Goal: Task Accomplishment & Management: Manage account settings

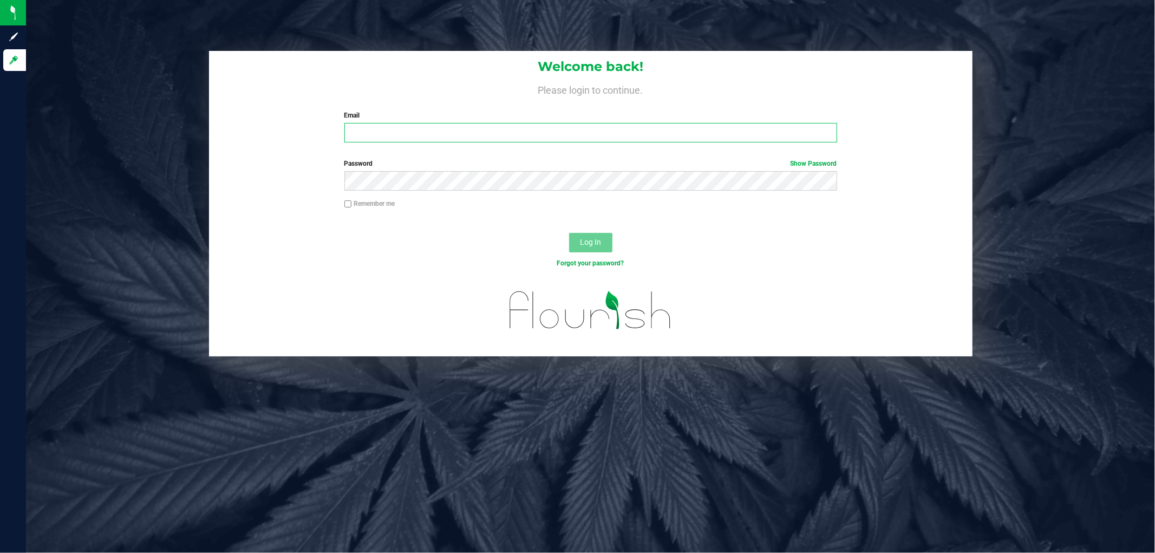
click at [477, 142] on input "Email" at bounding box center [590, 132] width 493 height 19
type input "[EMAIL_ADDRESS][PERSON_NAME][DOMAIN_NAME]"
click at [569, 233] on button "Log In" at bounding box center [590, 242] width 43 height 19
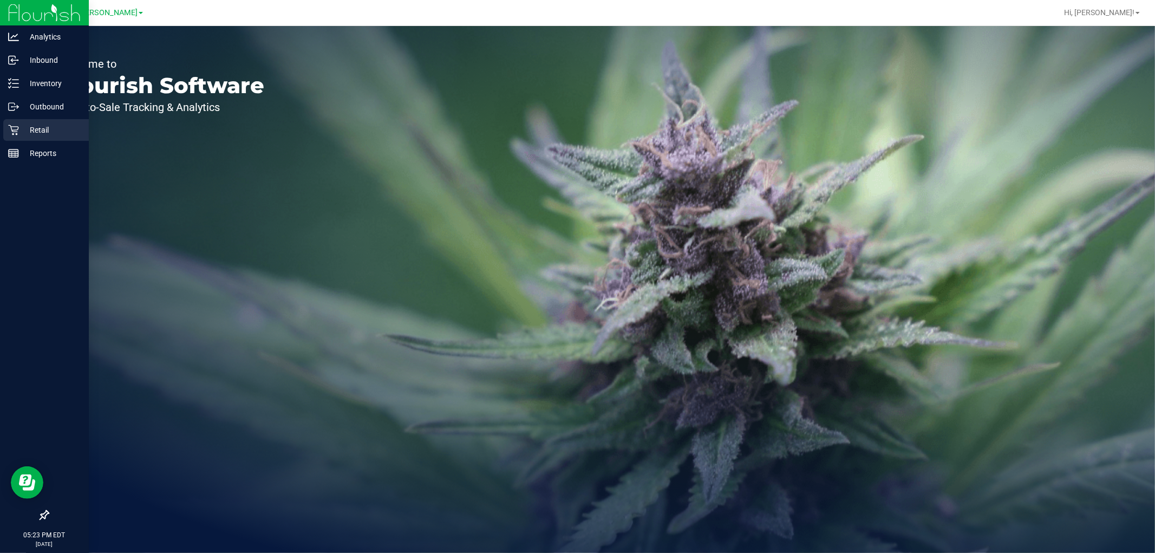
click at [32, 132] on p "Retail" at bounding box center [51, 129] width 65 height 13
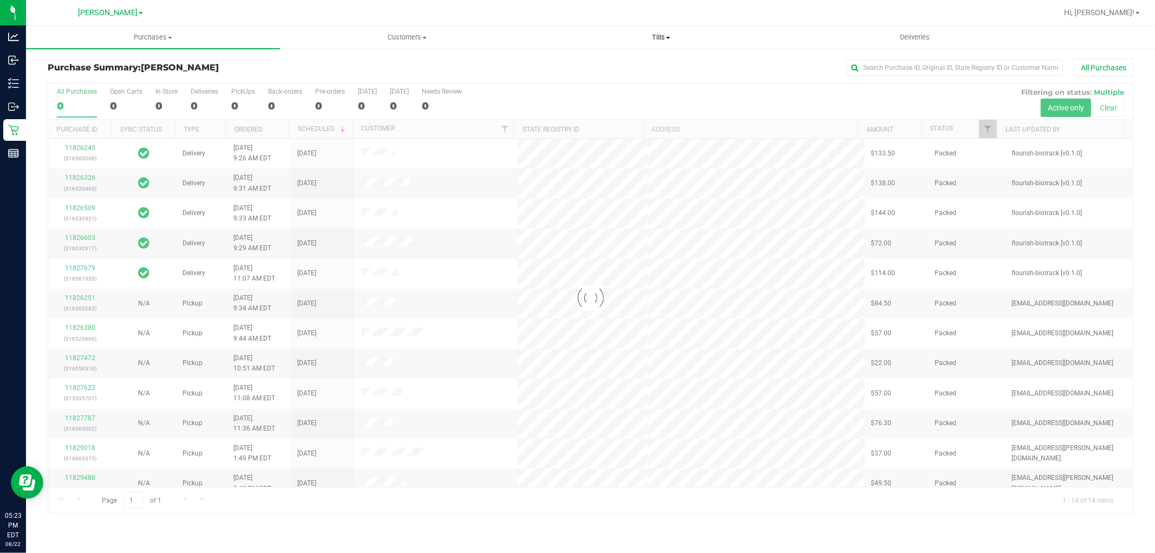
click at [680, 44] on uib-tab-heading "Tills Manage tills Reconcile e-payments" at bounding box center [660, 38] width 253 height 22
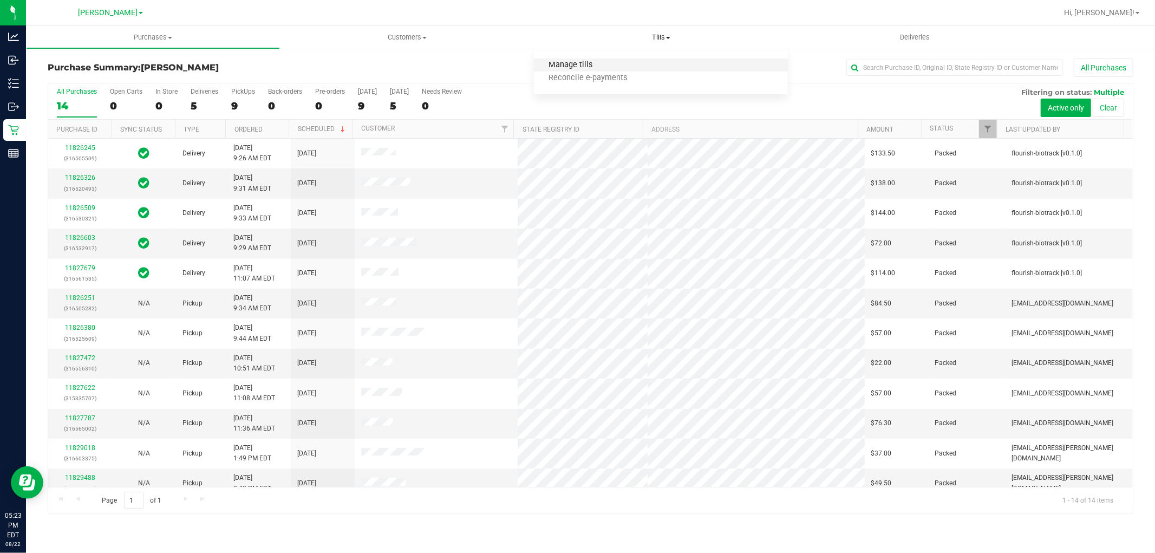
click at [584, 61] on span "Manage tills" at bounding box center [570, 65] width 73 height 9
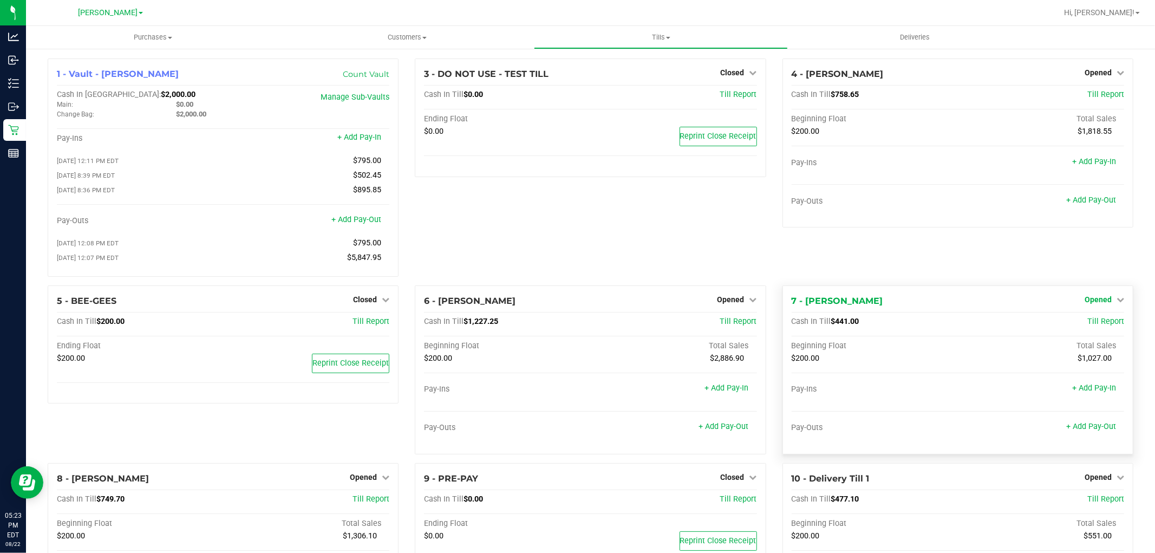
click at [1097, 300] on span "Opened" at bounding box center [1097, 299] width 27 height 9
click at [1084, 326] on link "Close Till" at bounding box center [1098, 321] width 29 height 9
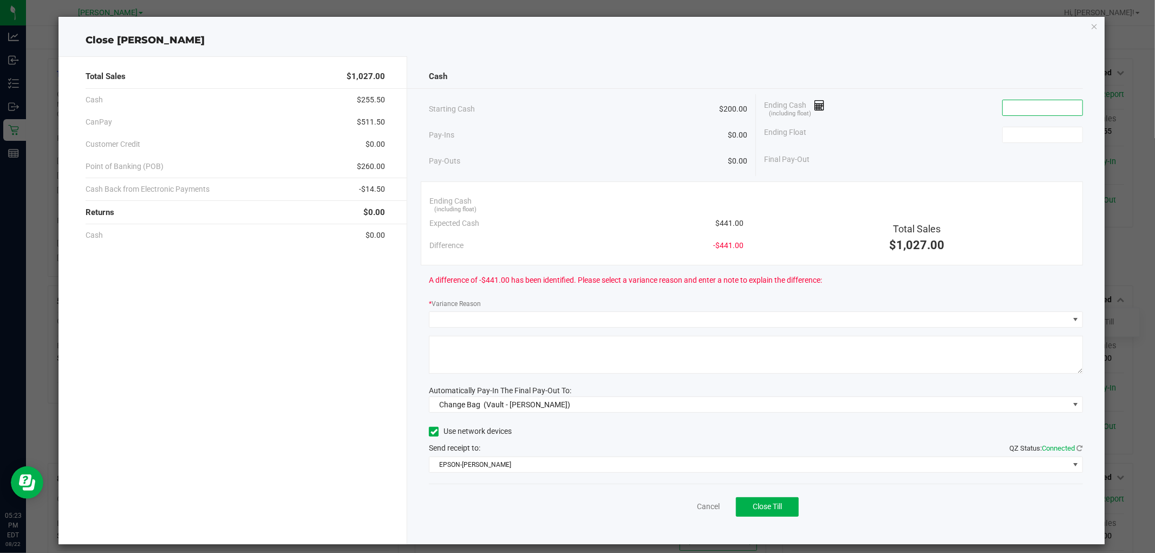
click at [1017, 112] on input at bounding box center [1043, 107] width 80 height 15
type input "$440.00"
click at [1018, 135] on input at bounding box center [1043, 134] width 80 height 15
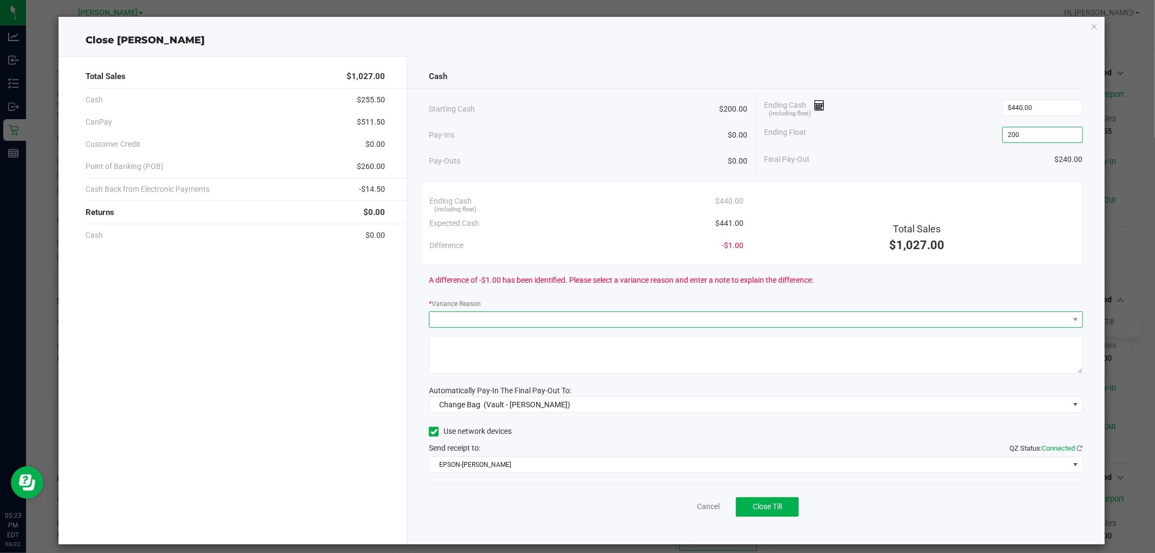
type input "$200.00"
click at [696, 321] on span at bounding box center [748, 319] width 639 height 15
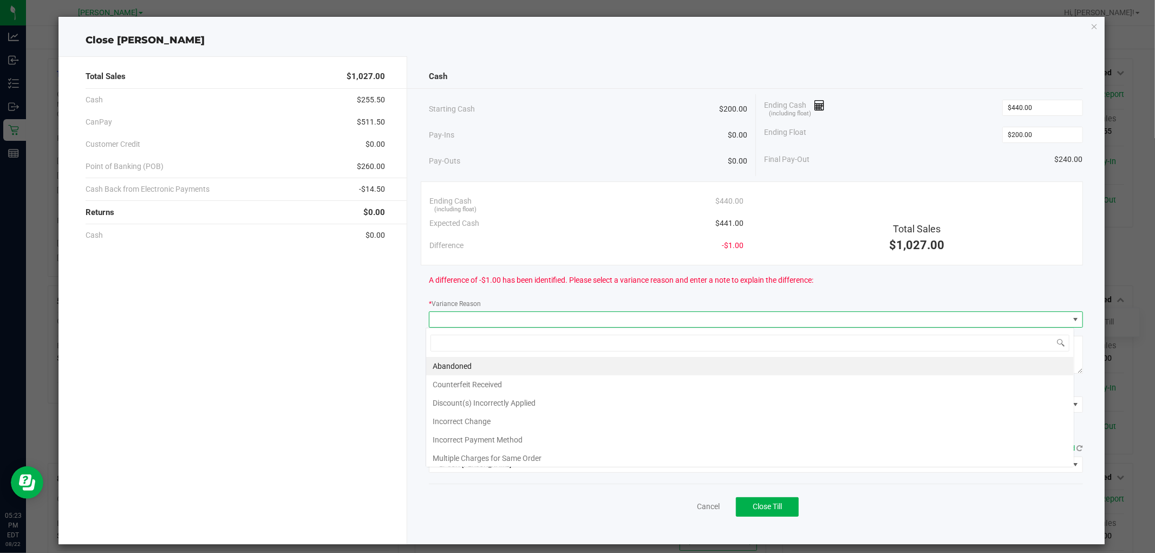
scroll to position [16, 648]
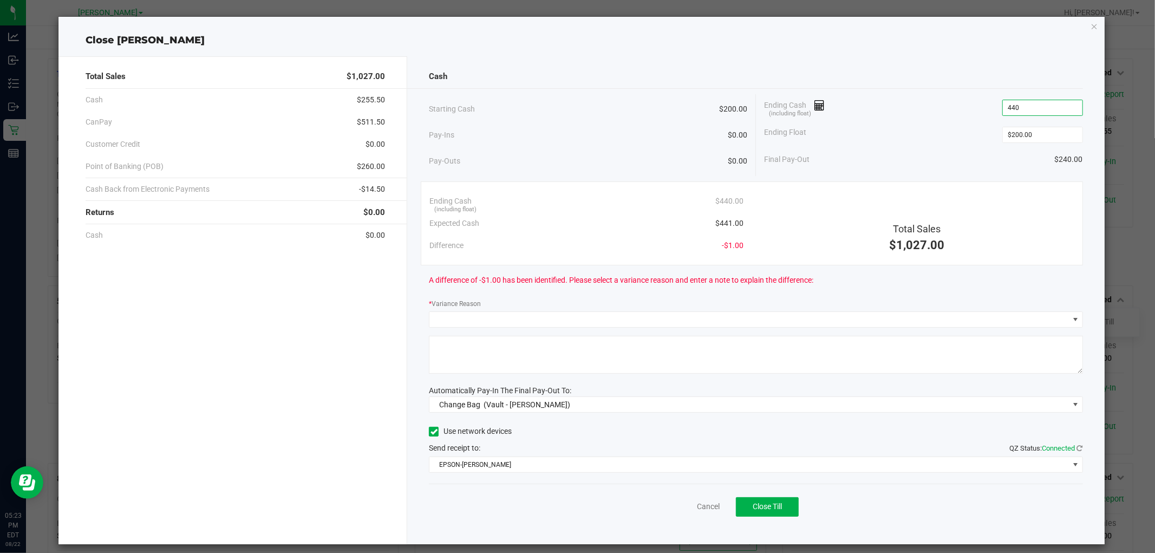
click at [1019, 111] on input "440" at bounding box center [1043, 107] width 80 height 15
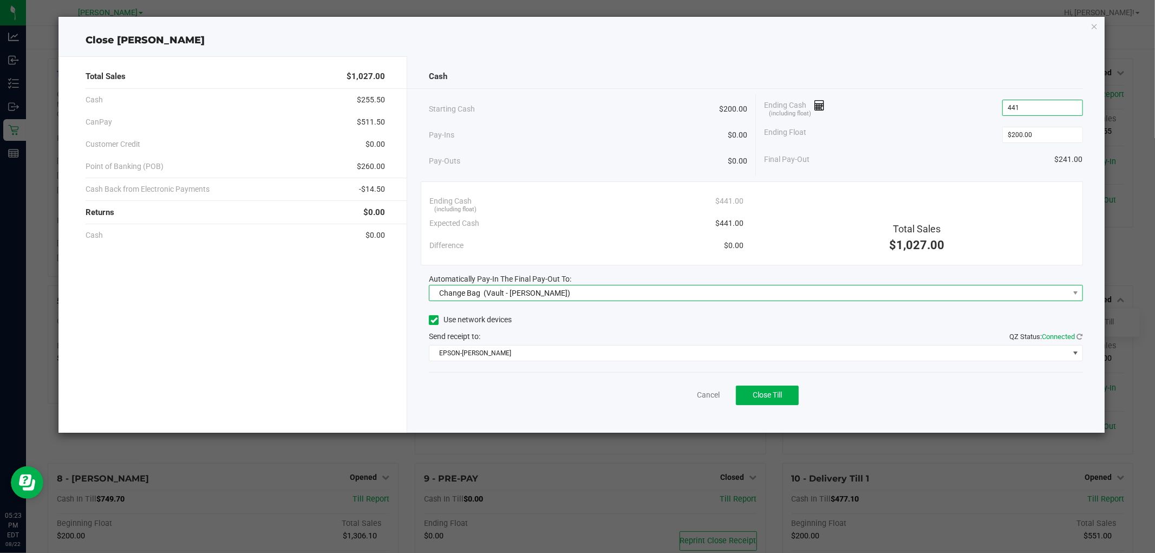
type input "$441.00"
click at [693, 295] on span "Change Bag (Vault - [PERSON_NAME])" at bounding box center [748, 292] width 639 height 15
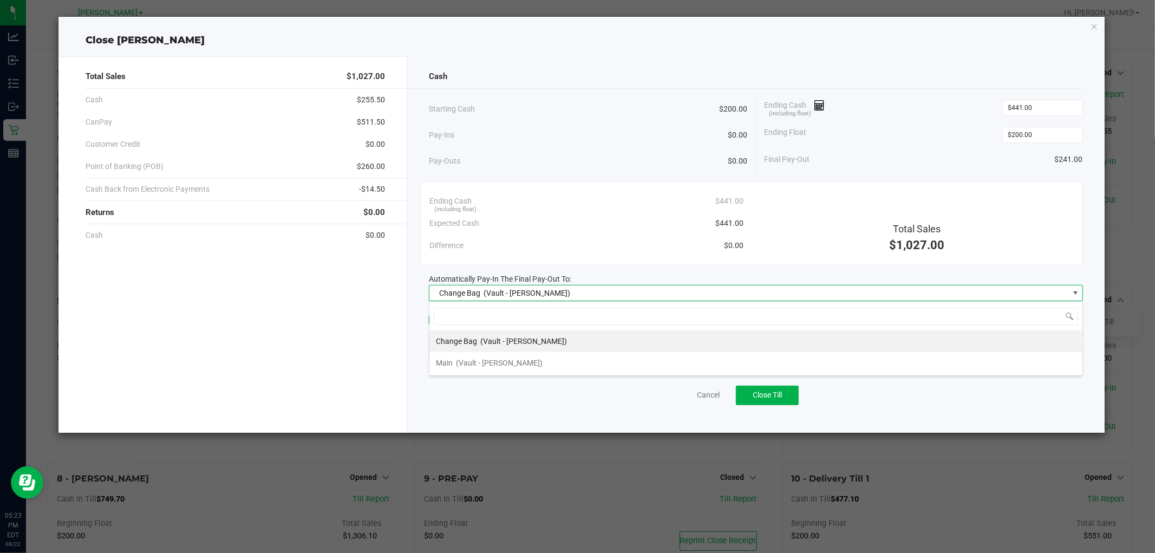
scroll to position [16, 653]
click at [494, 363] on span "(Vault - [PERSON_NAME])" at bounding box center [499, 362] width 87 height 9
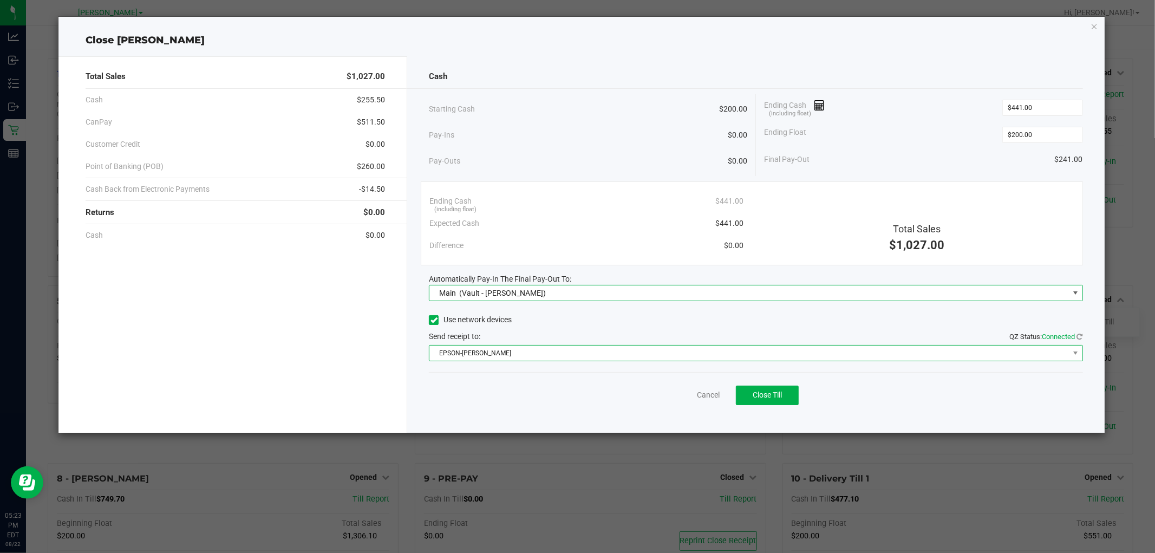
click at [512, 356] on span "EPSON-[PERSON_NAME]" at bounding box center [748, 352] width 639 height 15
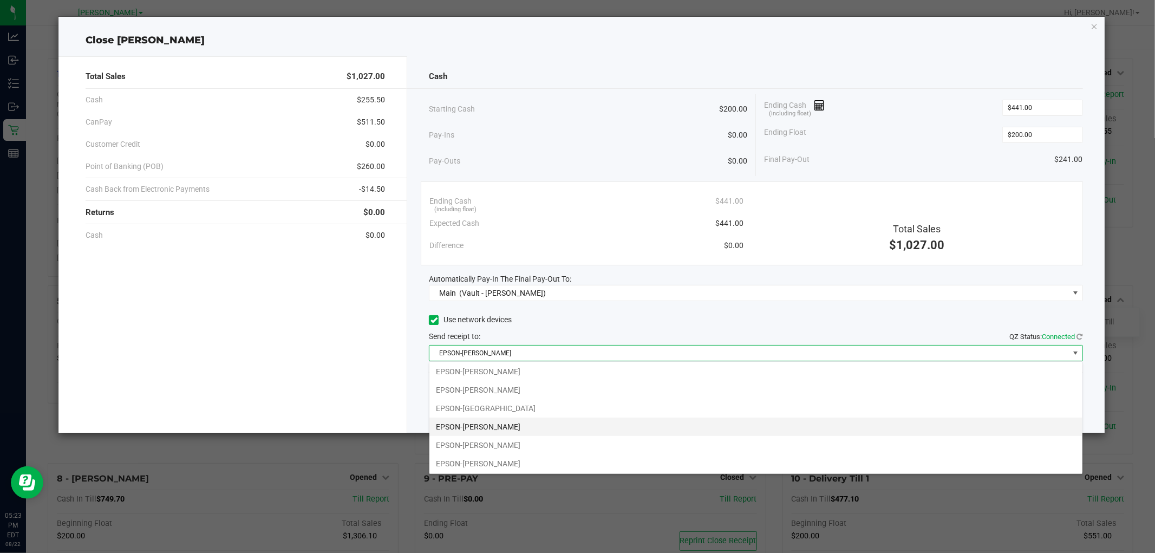
scroll to position [58, 0]
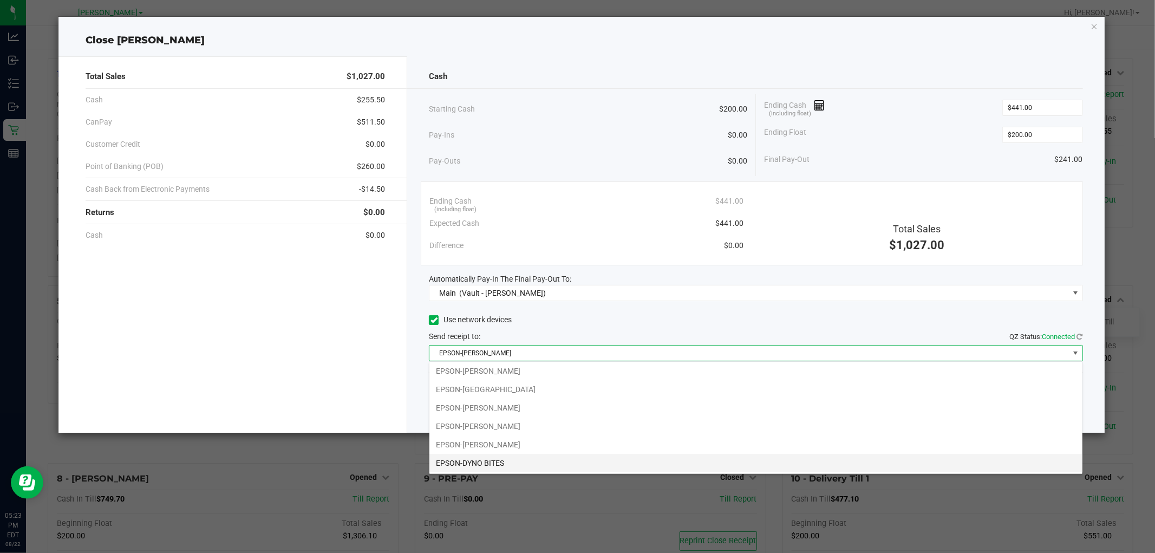
click at [537, 459] on li "EPSON-DYNO BITES" at bounding box center [755, 463] width 653 height 18
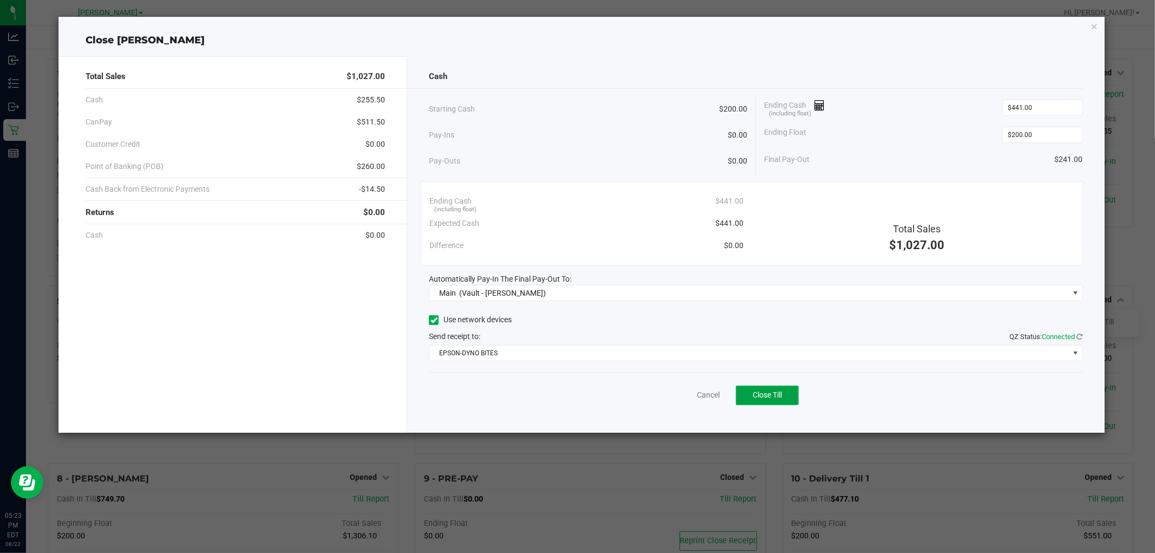
click at [770, 396] on span "Close Till" at bounding box center [766, 394] width 29 height 9
click at [683, 393] on link "Dismiss" at bounding box center [684, 394] width 26 height 11
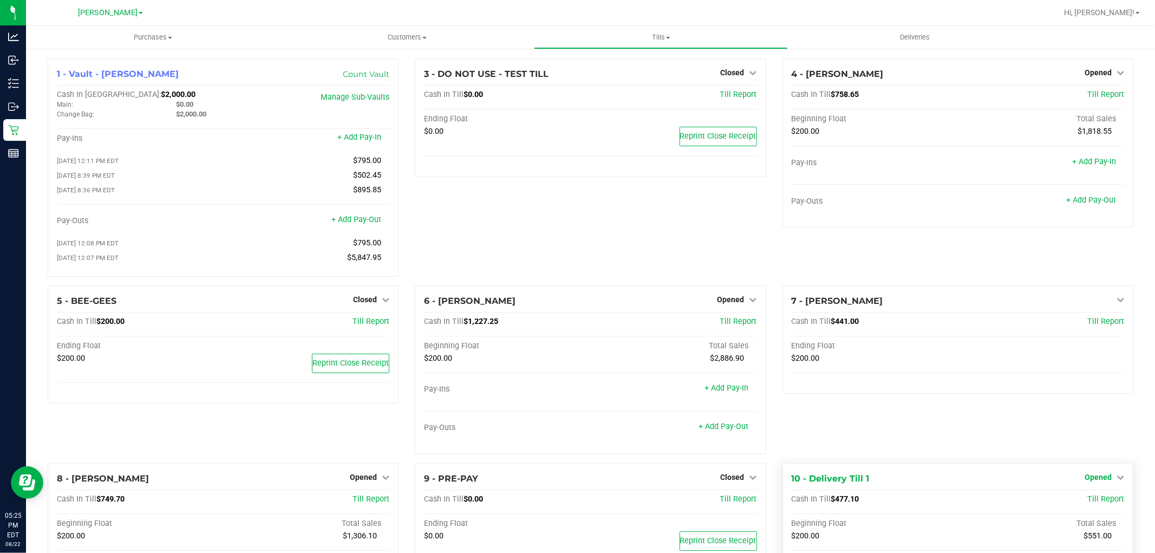
click at [1095, 480] on span "Opened" at bounding box center [1097, 477] width 27 height 9
click at [1096, 501] on link "Close Till" at bounding box center [1098, 499] width 29 height 9
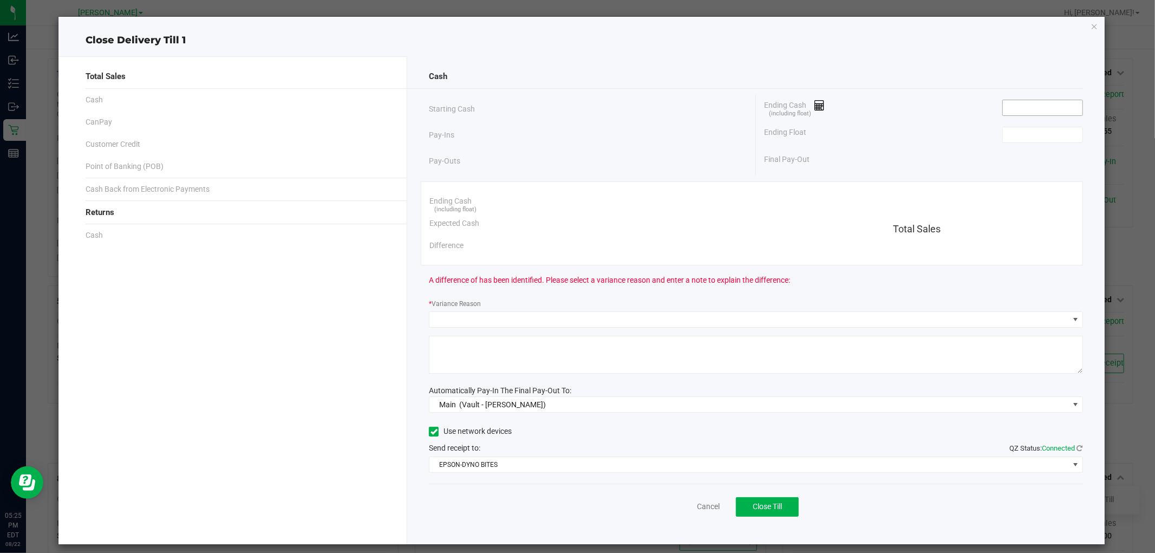
click at [1026, 104] on input at bounding box center [1043, 107] width 80 height 15
click at [1040, 132] on input at bounding box center [1043, 134] width 80 height 15
type input "$478.00"
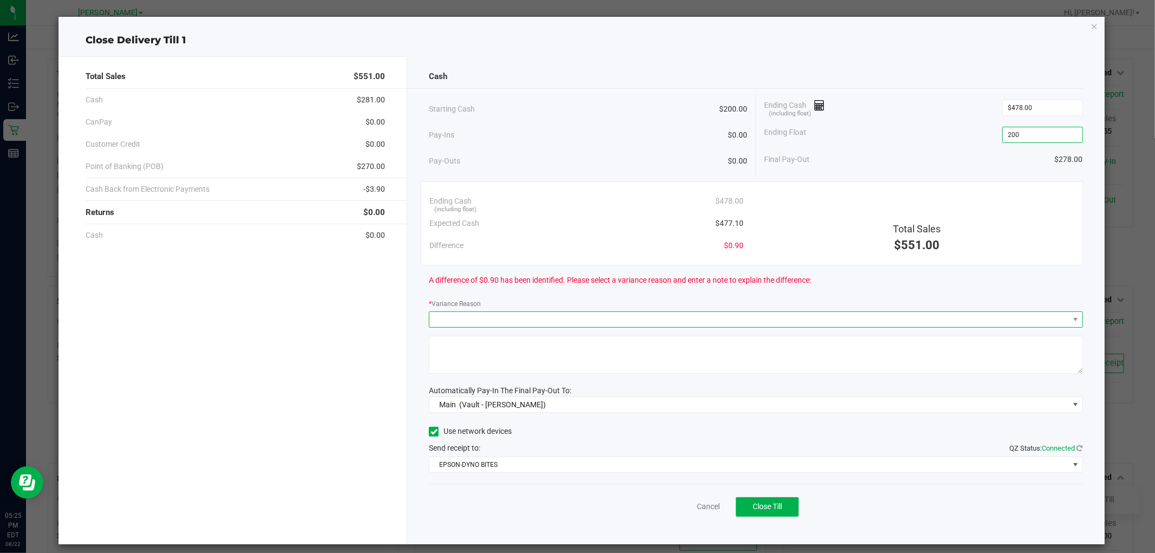
click at [789, 320] on span at bounding box center [748, 319] width 639 height 15
type input "$200.00"
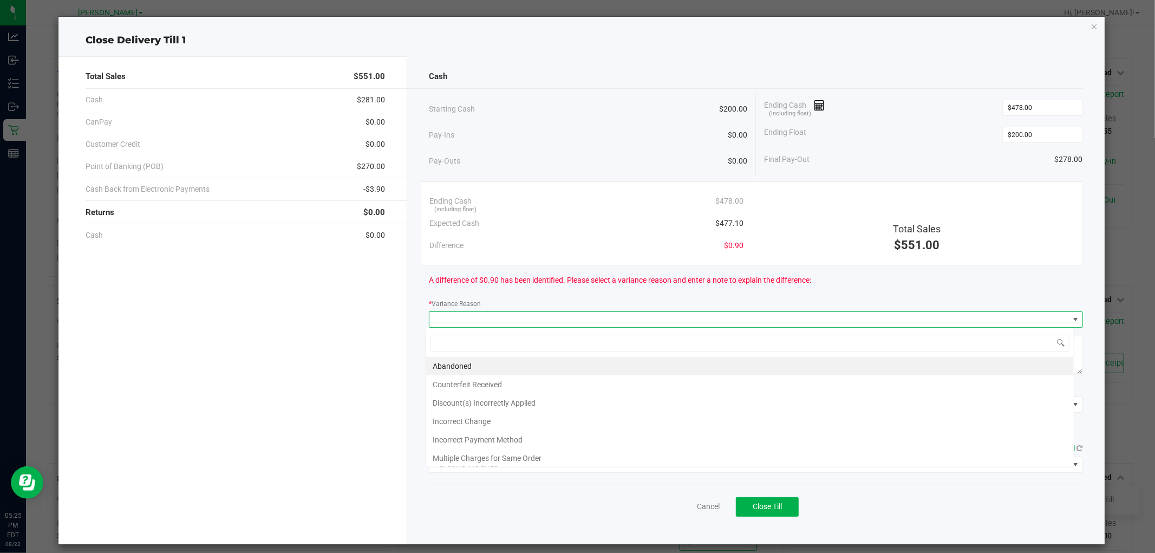
scroll to position [16, 648]
click at [499, 365] on li "Abandoned" at bounding box center [749, 366] width 647 height 18
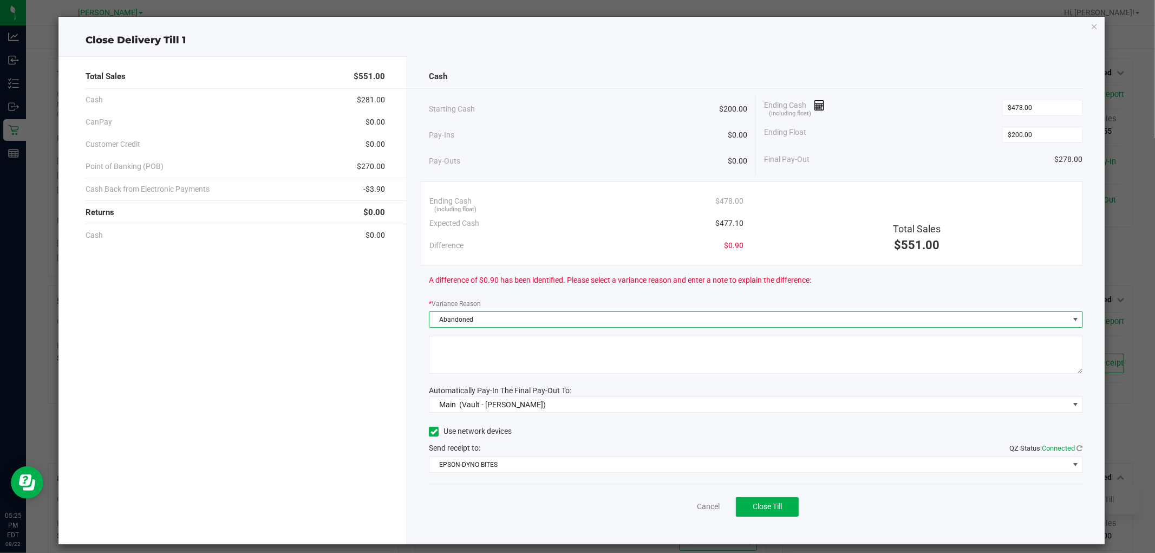
click at [533, 347] on textarea at bounding box center [755, 355] width 653 height 38
type textarea "Unknown"
click at [766, 501] on button "Close Till" at bounding box center [767, 506] width 63 height 19
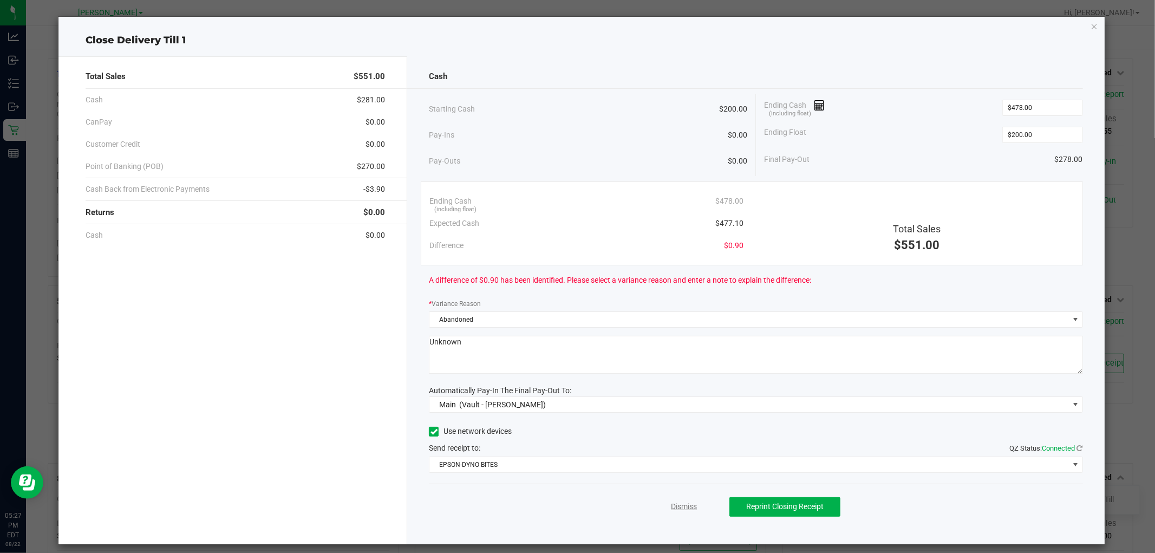
click at [681, 509] on link "Dismiss" at bounding box center [684, 506] width 26 height 11
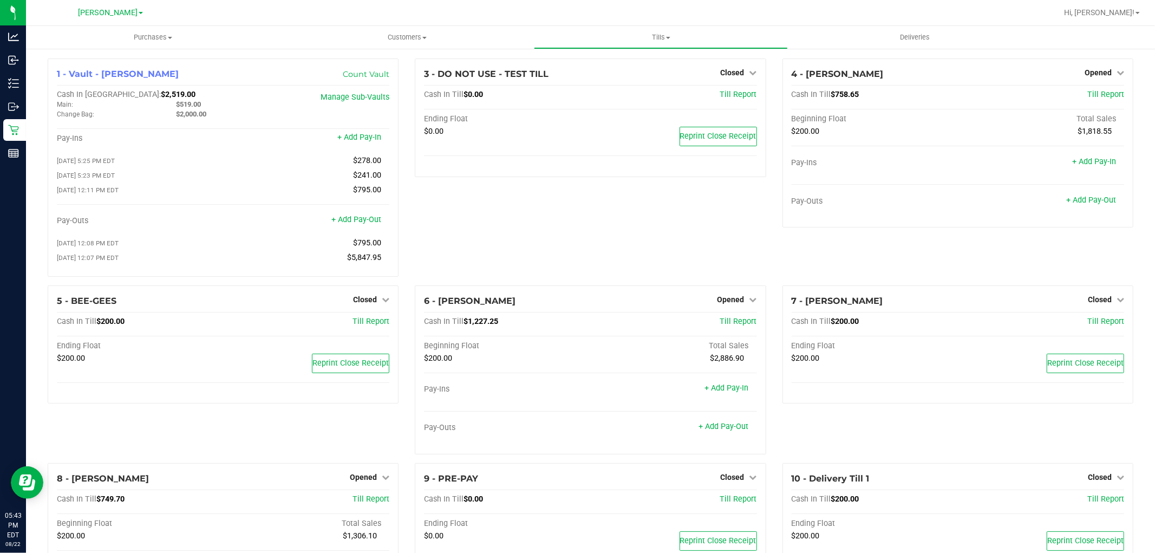
click at [547, 249] on div "3 - DO NOT USE - TEST TILL Closed Open Till Cash In Till $0.00 Till Report Endi…" at bounding box center [590, 171] width 367 height 227
click at [742, 300] on link "Opened" at bounding box center [737, 299] width 40 height 9
click at [737, 323] on link "Close Till" at bounding box center [731, 321] width 29 height 9
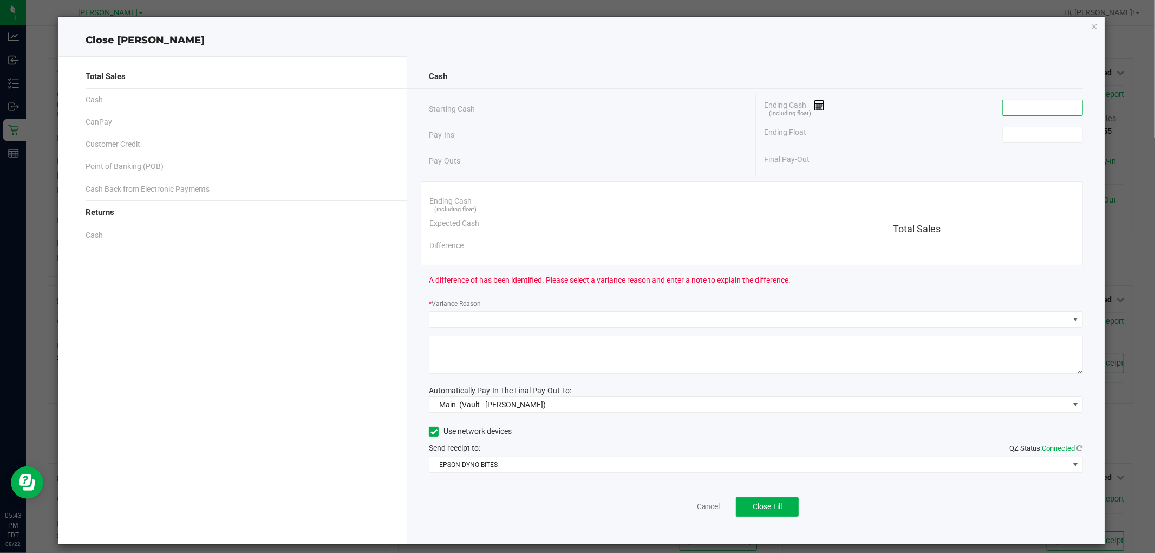
click at [1013, 106] on input at bounding box center [1043, 107] width 80 height 15
type input "$1,229.15"
click at [1007, 137] on input at bounding box center [1043, 134] width 80 height 15
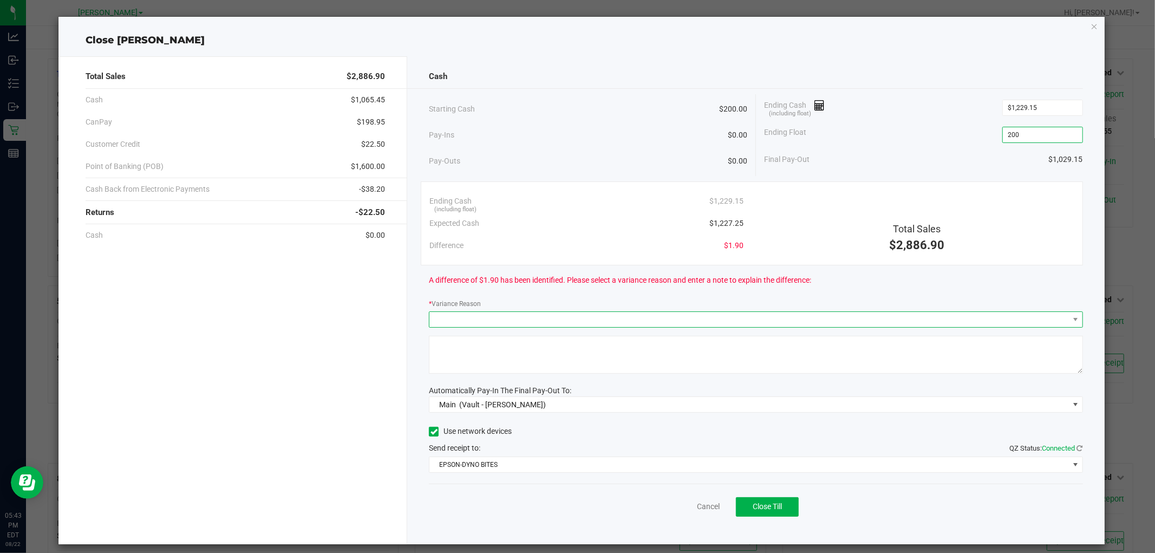
type input "$200.00"
drag, startPoint x: 637, startPoint y: 313, endPoint x: 601, endPoint y: 326, distance: 38.5
click at [637, 313] on span at bounding box center [748, 319] width 639 height 15
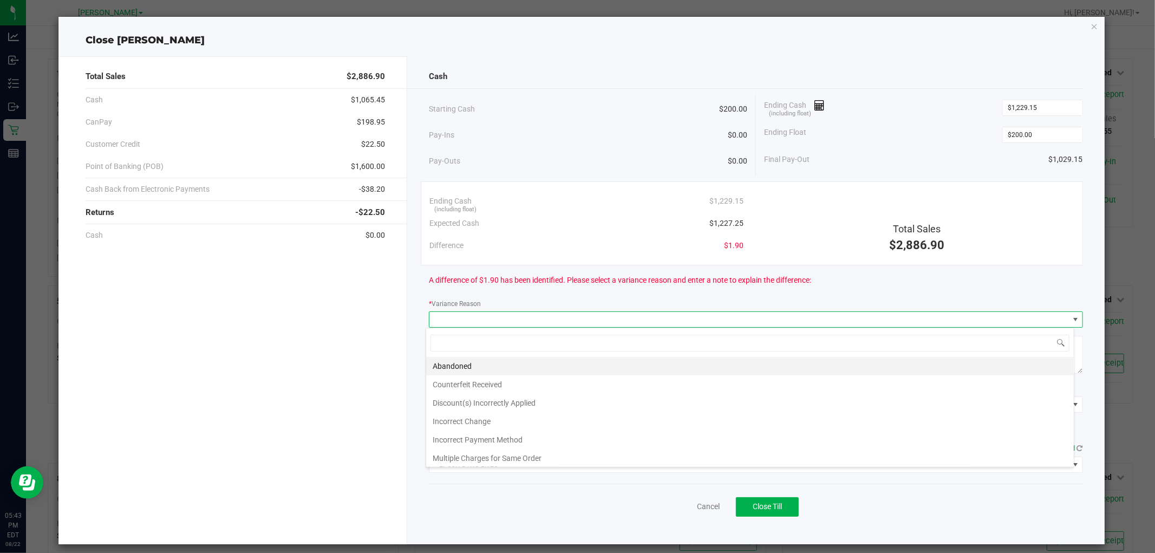
click at [473, 363] on li "Abandoned" at bounding box center [749, 366] width 647 height 18
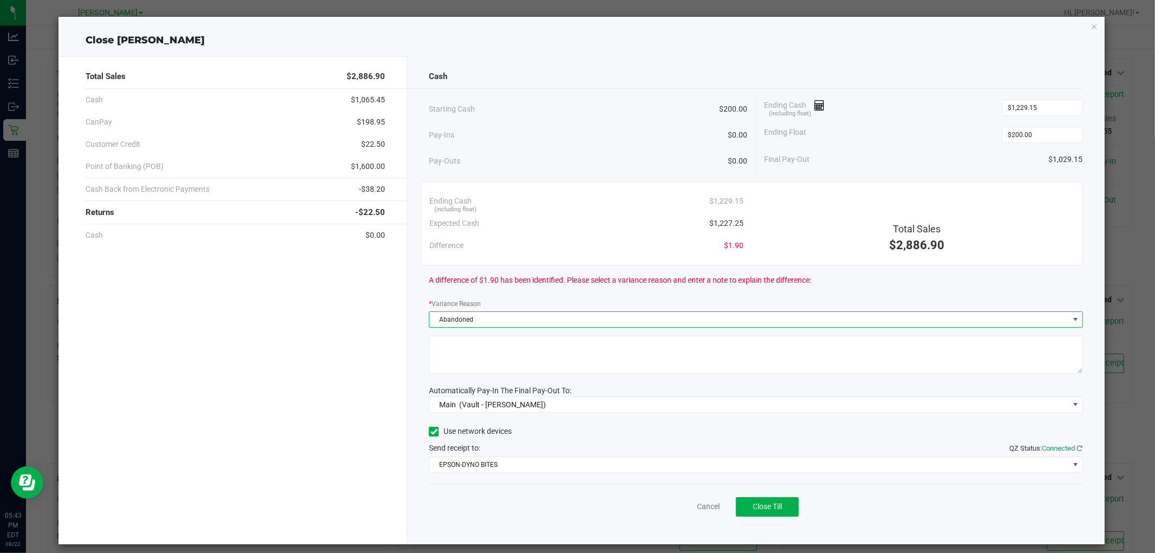
click at [487, 356] on textarea at bounding box center [755, 355] width 653 height 38
type textarea "unknown"
click at [776, 509] on span "Close Till" at bounding box center [766, 506] width 29 height 9
